Goal: Navigation & Orientation: Find specific page/section

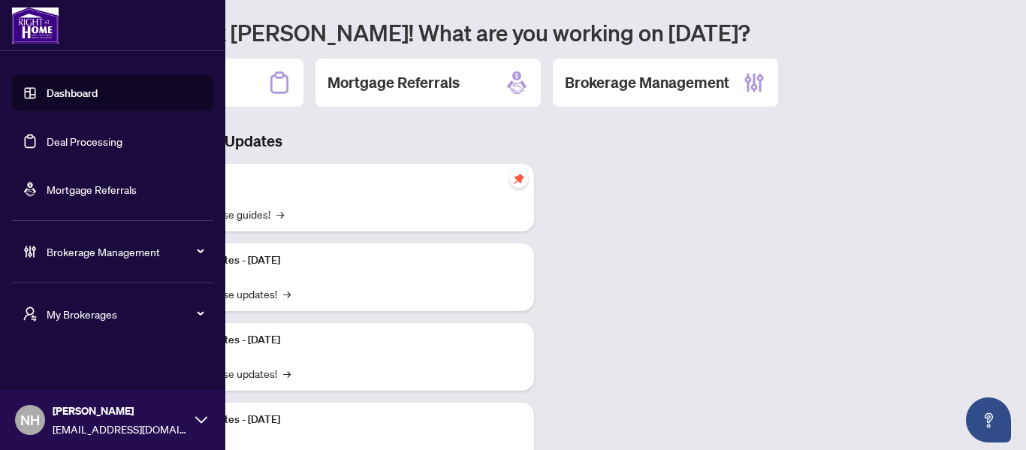
click at [92, 319] on span "My Brokerages" at bounding box center [125, 314] width 156 height 17
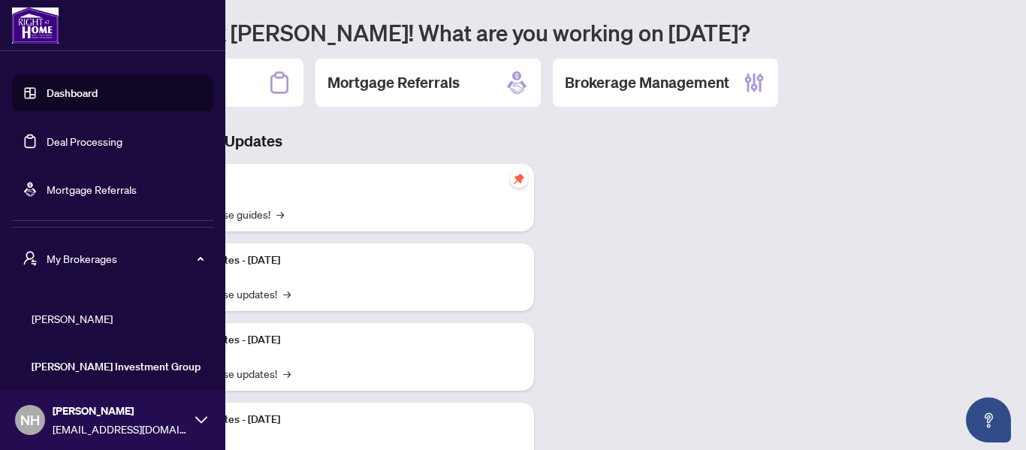
click at [107, 311] on span "[PERSON_NAME]" at bounding box center [117, 318] width 171 height 17
